Goal: Information Seeking & Learning: Learn about a topic

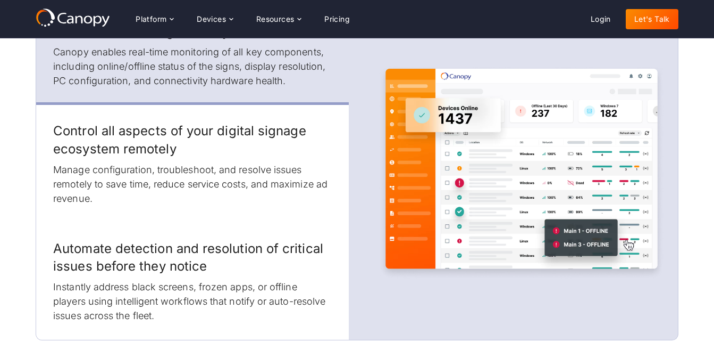
scroll to position [1421, 0]
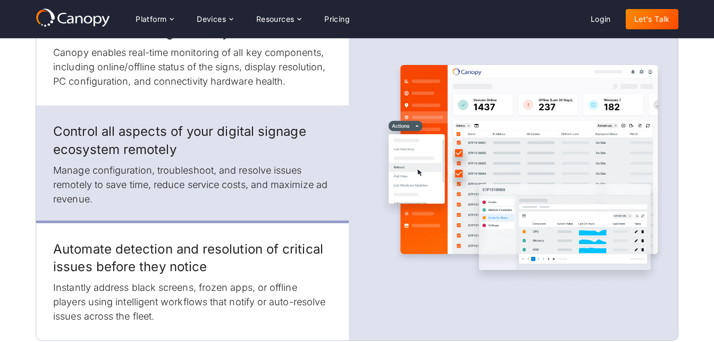
click at [529, 141] on img at bounding box center [521, 172] width 287 height 287
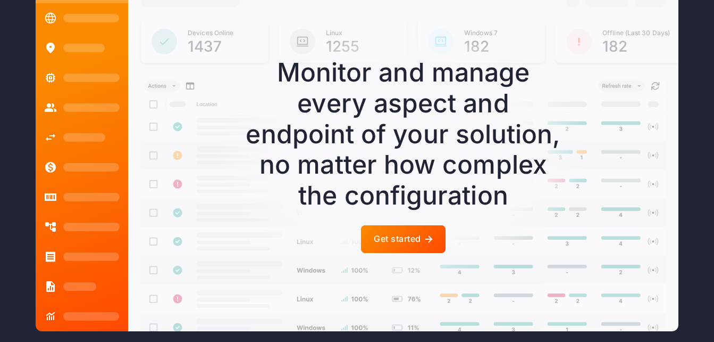
scroll to position [2827, 0]
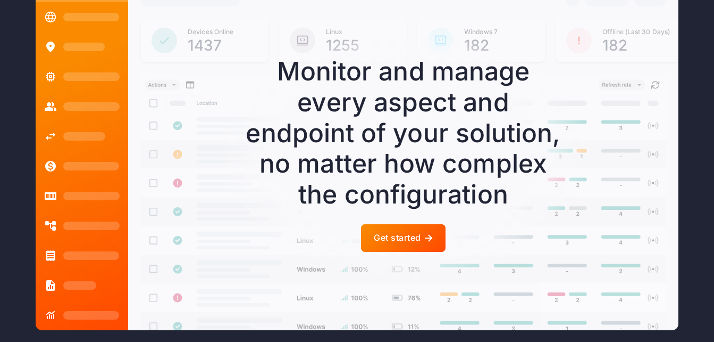
click at [398, 243] on div "Get started" at bounding box center [397, 237] width 47 height 10
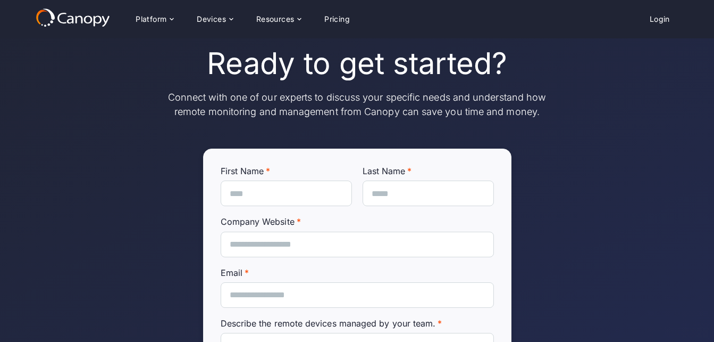
scroll to position [52, 0]
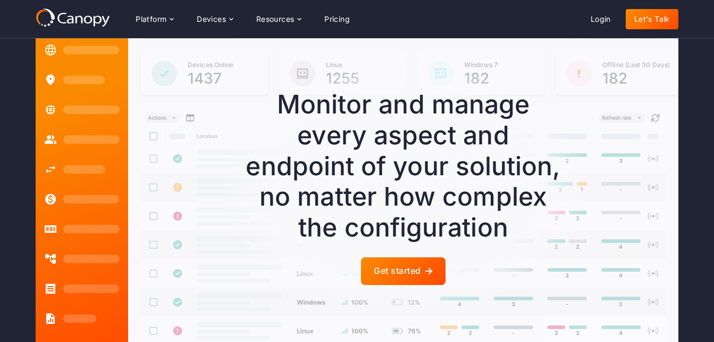
scroll to position [2794, 0]
